Goal: Transaction & Acquisition: Purchase product/service

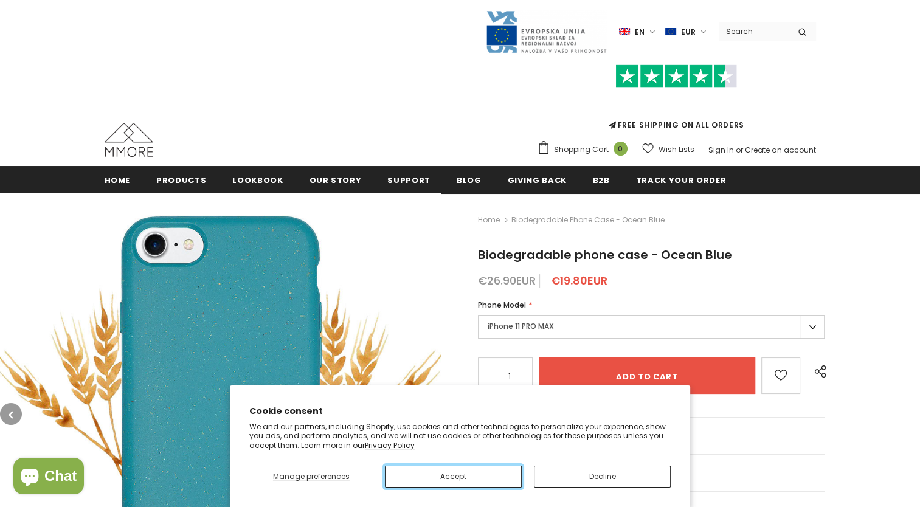
click at [494, 475] on button "Accept" at bounding box center [453, 477] width 137 height 22
type input "0"
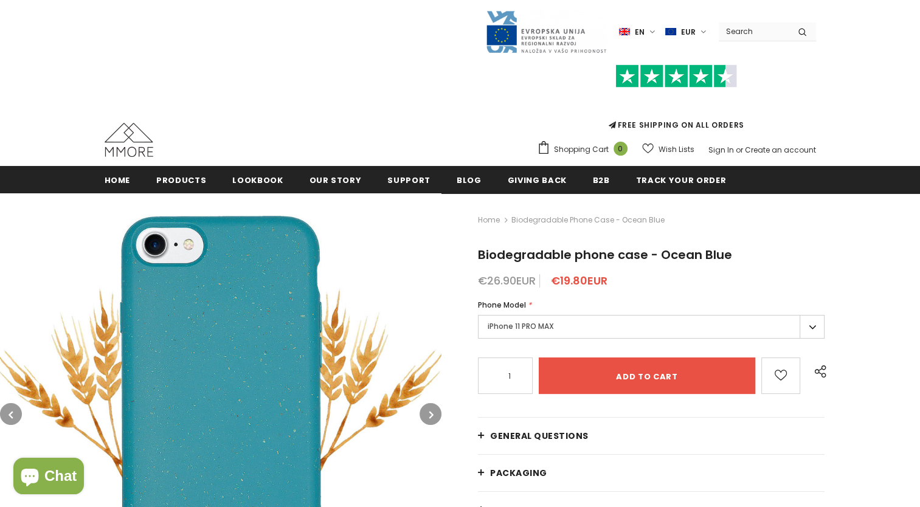
type input "0"
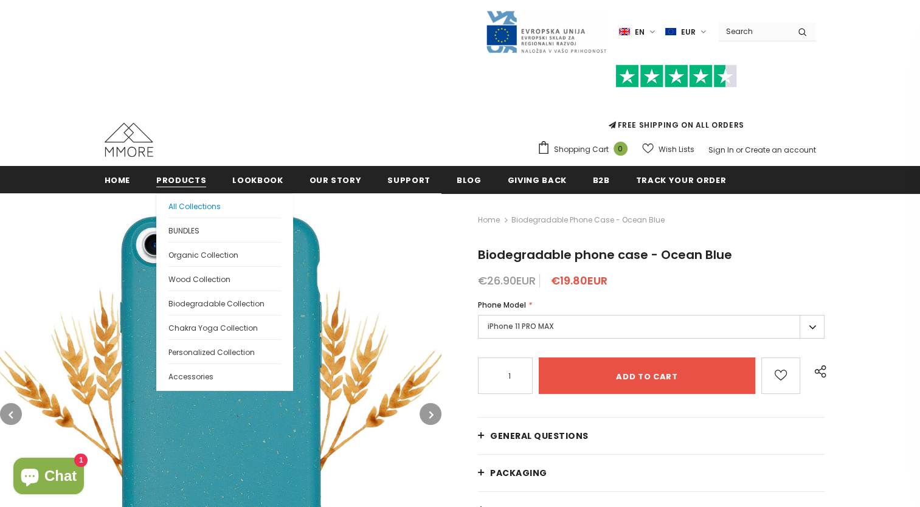
click at [188, 209] on span "All Collections" at bounding box center [194, 206] width 52 height 10
click at [192, 209] on span "All Collections" at bounding box center [194, 206] width 52 height 10
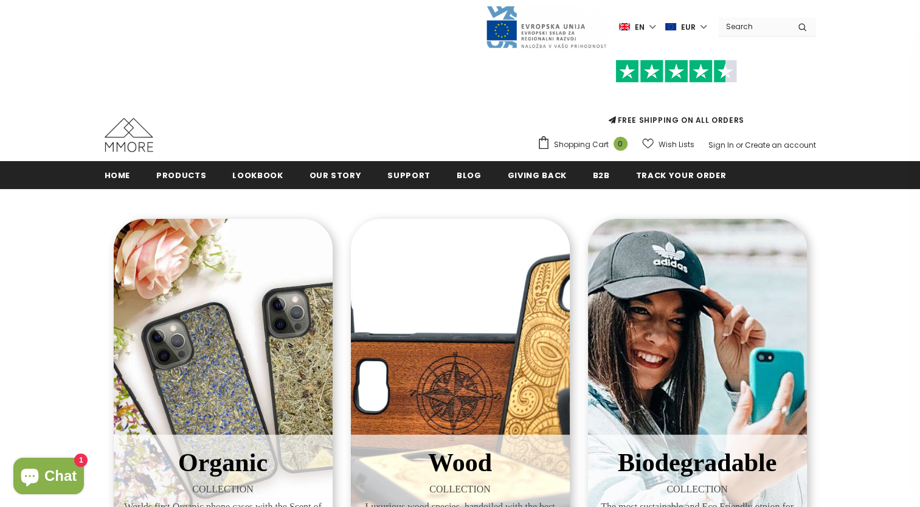
scroll to position [10, 0]
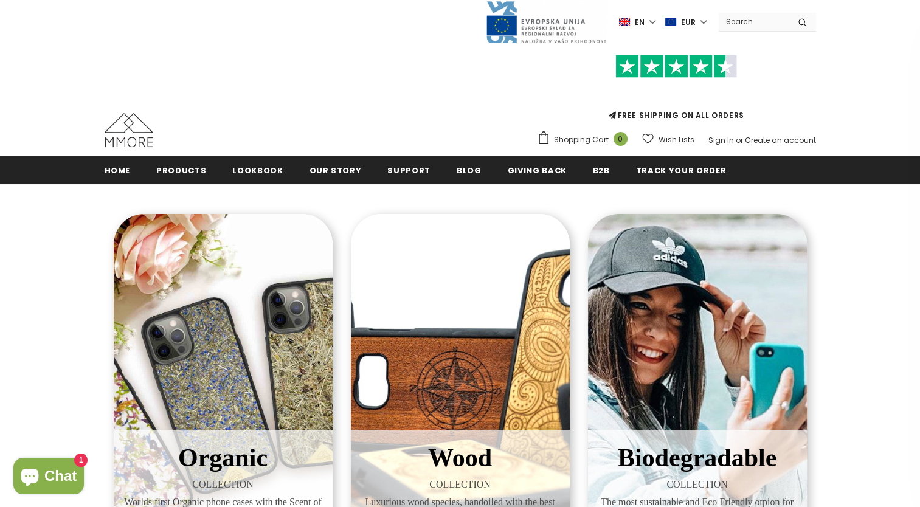
click at [230, 334] on div "Organic COLLECTION Worlds first Organic phone cases with the Scent of Nature" at bounding box center [223, 390] width 219 height 353
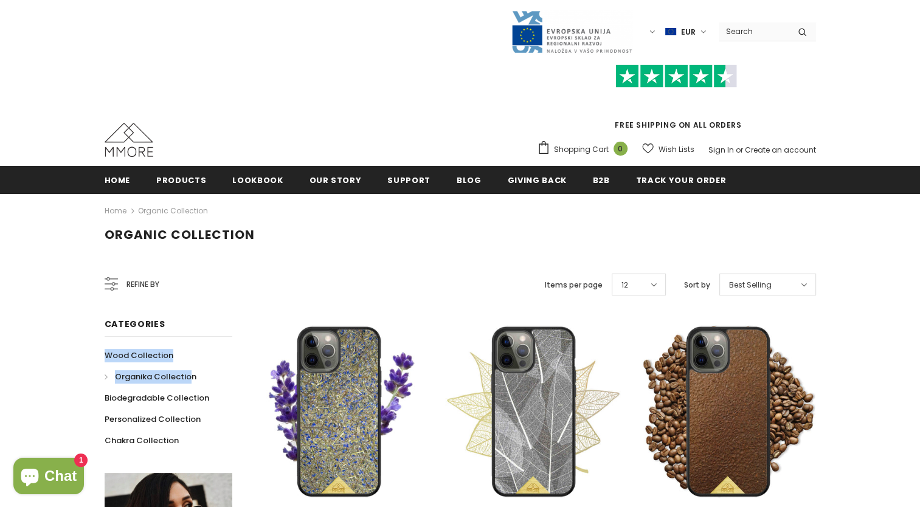
drag, startPoint x: 0, startPoint y: 0, endPoint x: 178, endPoint y: 371, distance: 411.2
click at [178, 371] on div "Categories Wood Collection Organika Collection Biodegradable Collection Persona…" at bounding box center [169, 384] width 128 height 134
click at [134, 419] on span "Personalized Collection" at bounding box center [163, 419] width 96 height 12
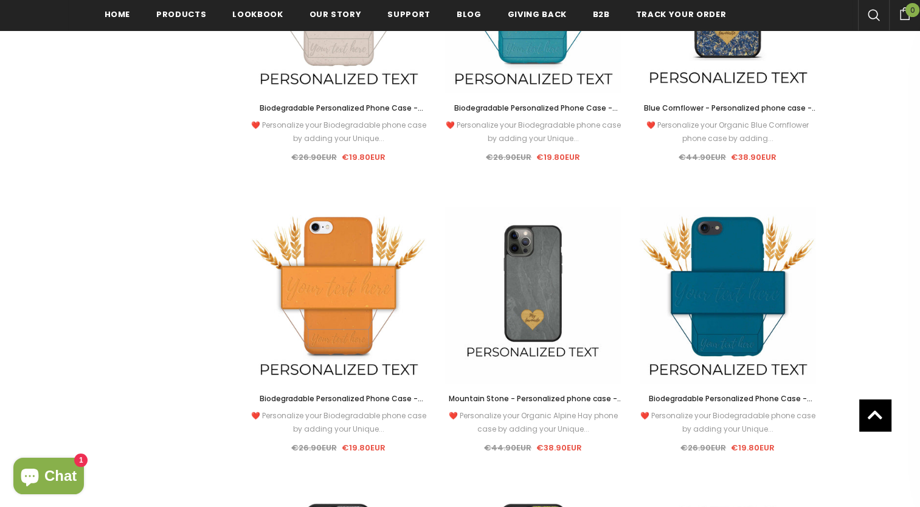
scroll to position [1034, 0]
